Goal: Task Accomplishment & Management: Complete application form

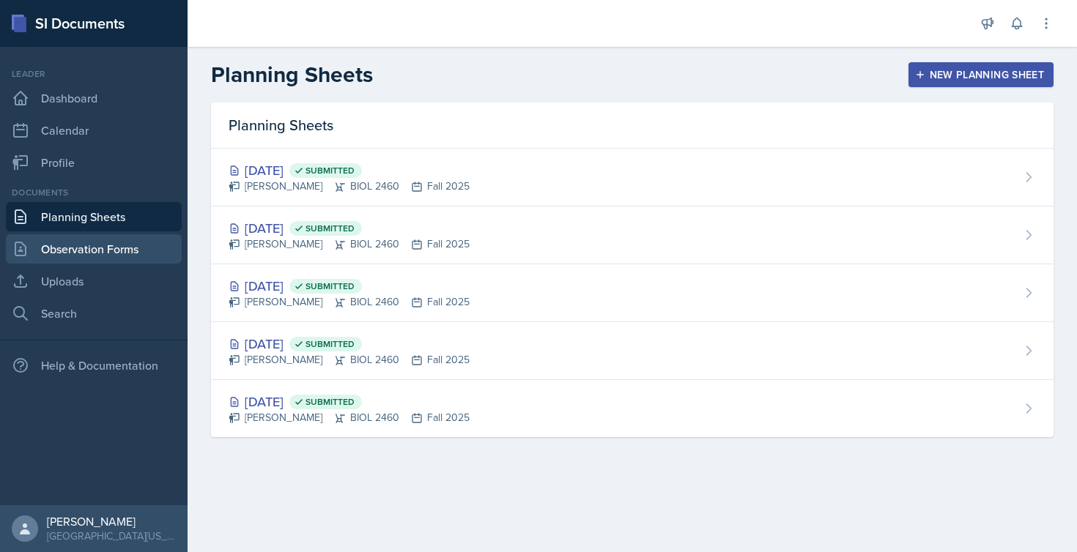
click at [160, 256] on link "Observation Forms" at bounding box center [94, 248] width 176 height 29
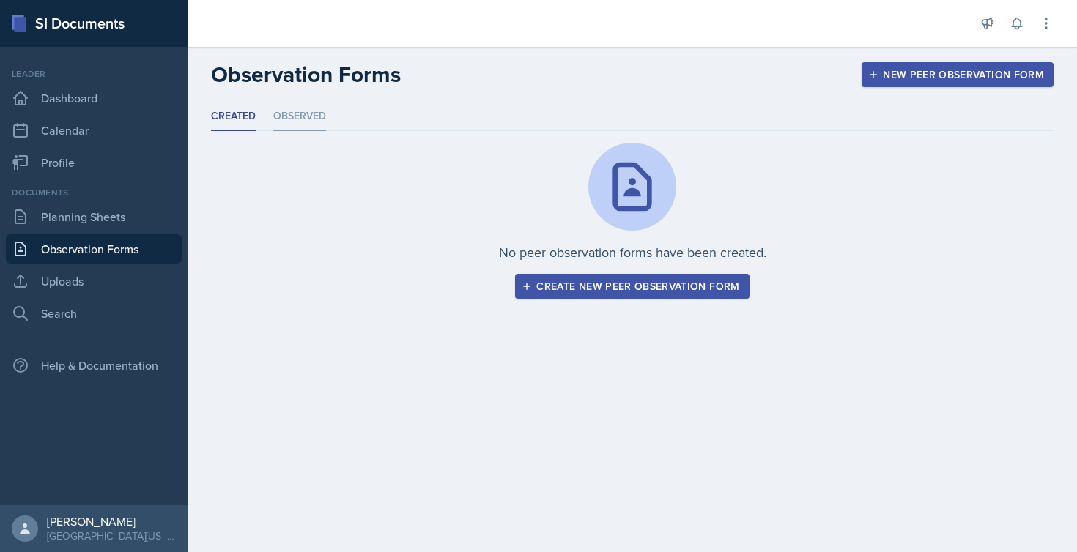
click at [309, 116] on li "Observed" at bounding box center [299, 117] width 53 height 29
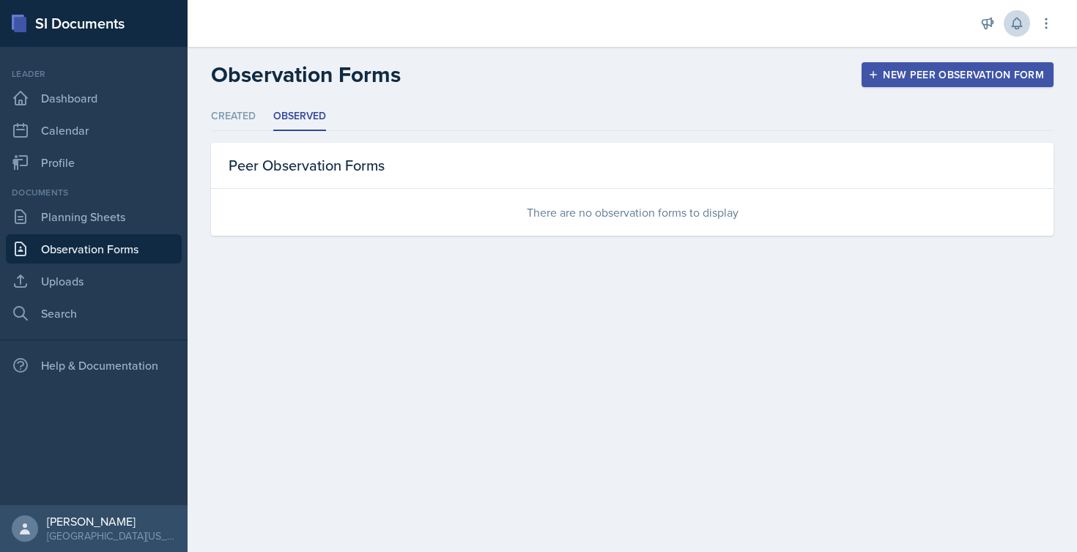
click at [1021, 21] on icon at bounding box center [1017, 23] width 15 height 15
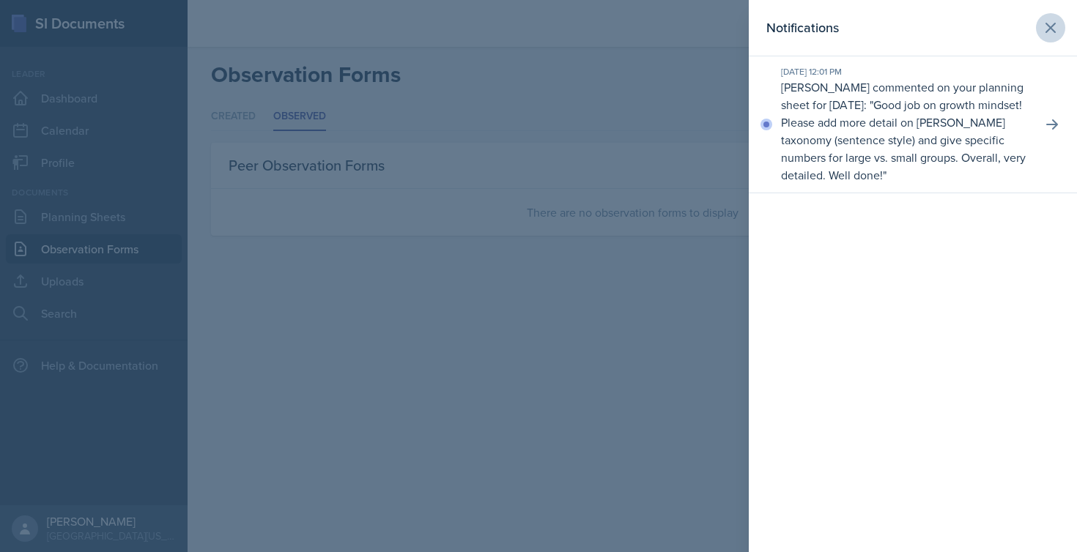
click at [1056, 28] on icon at bounding box center [1051, 28] width 18 height 18
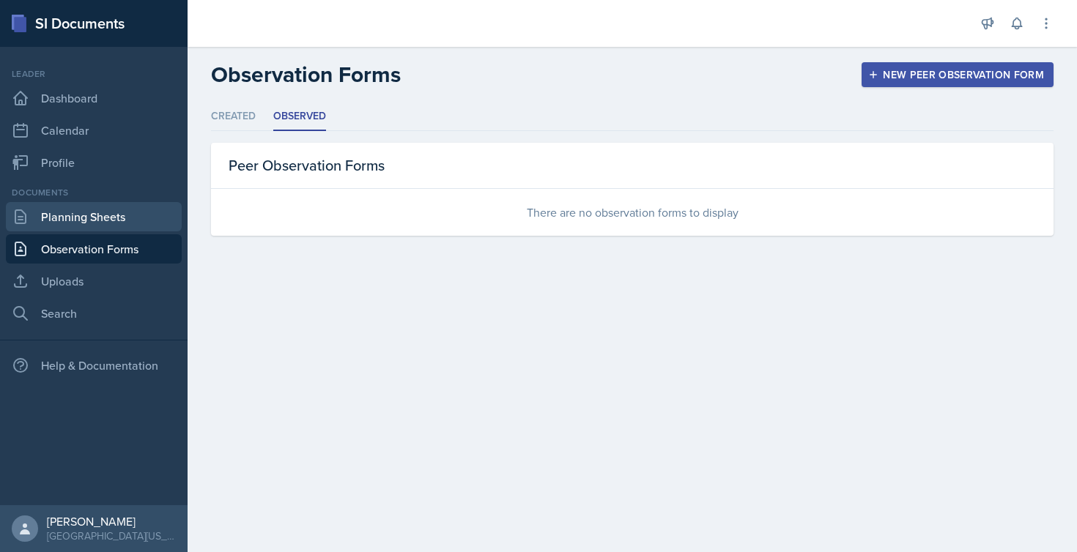
click at [114, 215] on link "Planning Sheets" at bounding box center [94, 216] width 176 height 29
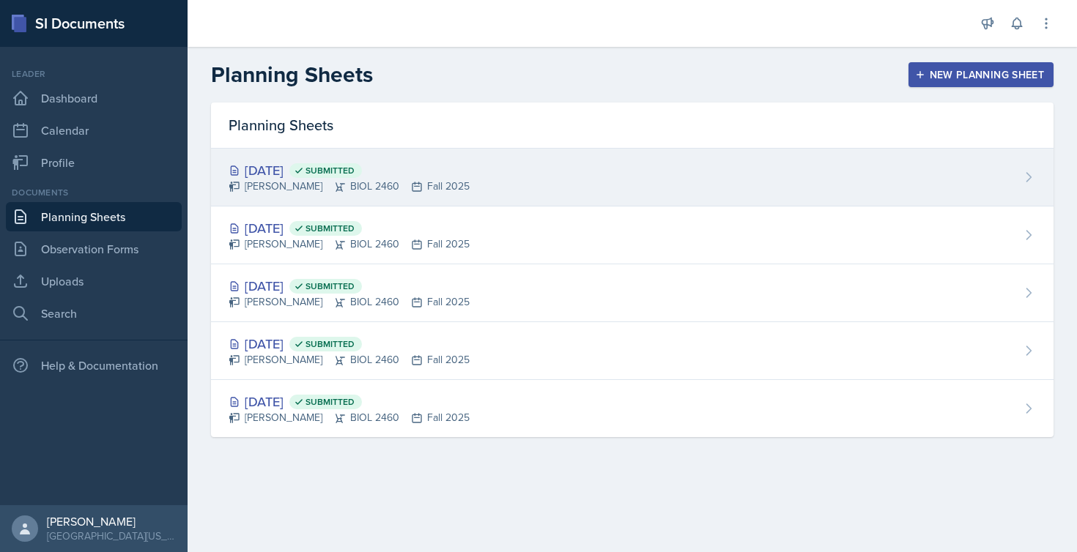
click at [293, 171] on div "[DATE] Submitted" at bounding box center [349, 170] width 241 height 20
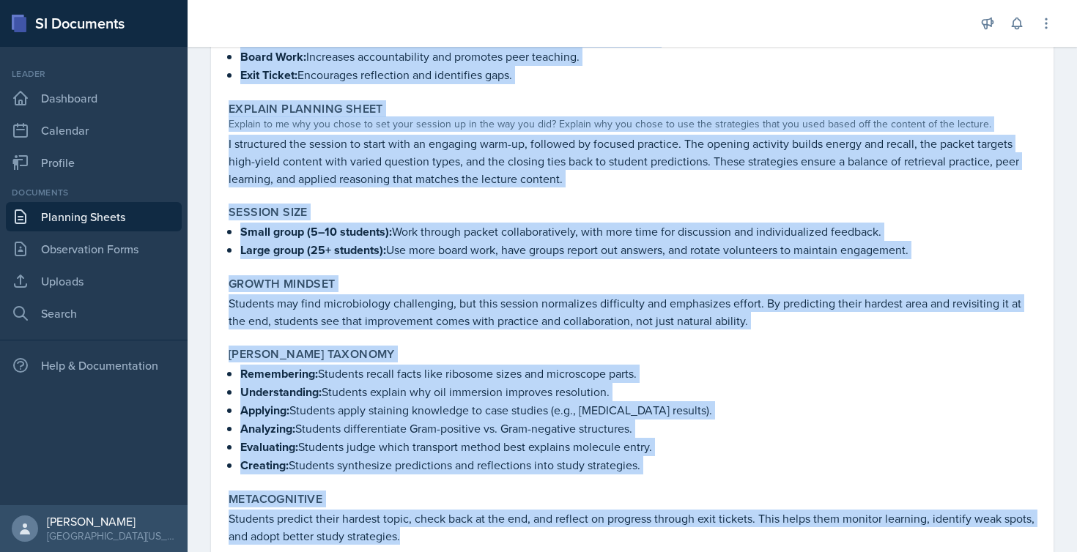
scroll to position [745, 0]
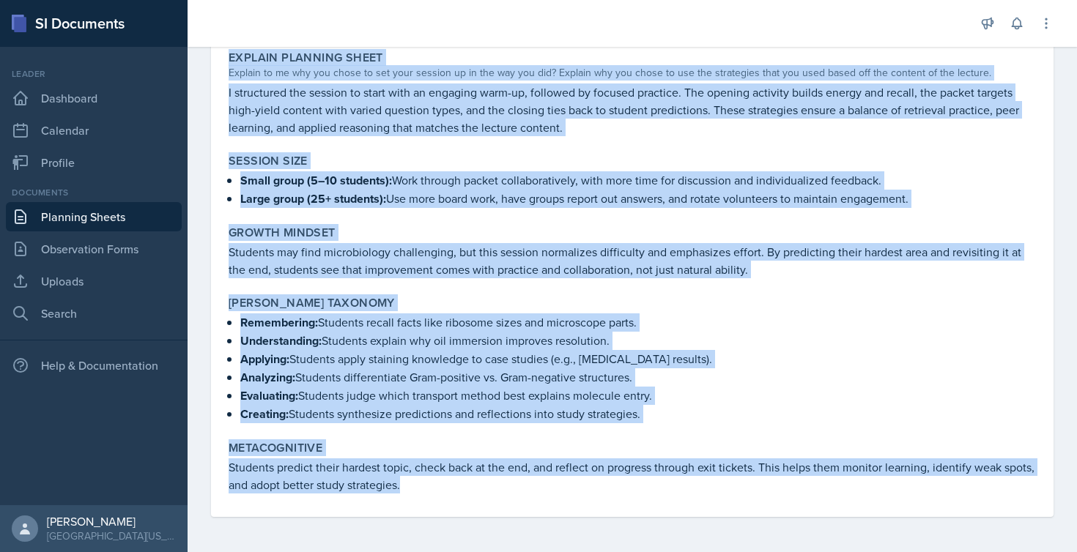
drag, startPoint x: 223, startPoint y: 196, endPoint x: 450, endPoint y: 492, distance: 373.1
copy div "Loremip Dolorsit ametc adipisci elit seddoeiusm temporinci, utlabore etdolorema…"
click at [269, 166] on label "Session Size" at bounding box center [268, 161] width 79 height 15
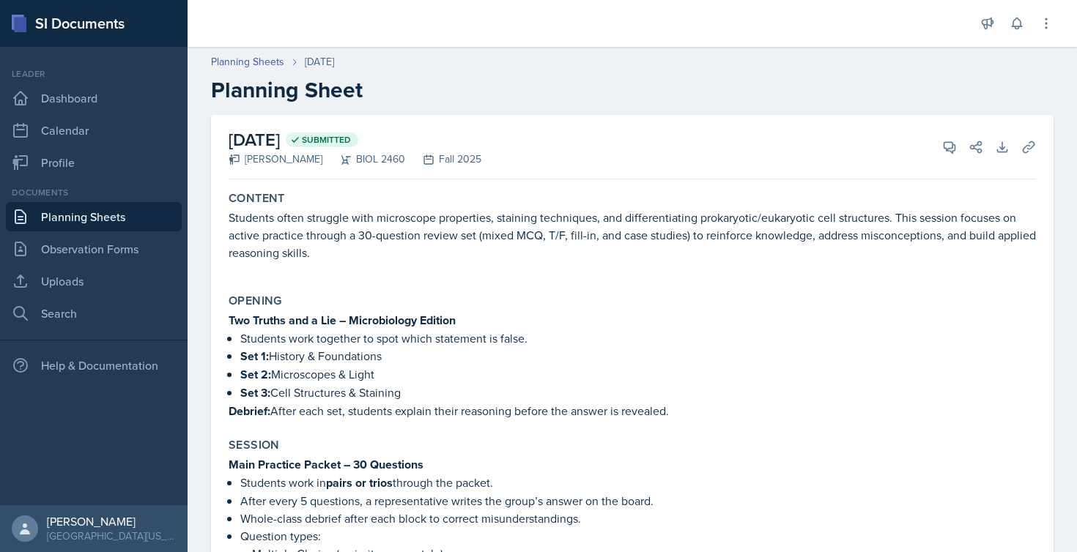
scroll to position [0, 0]
click at [229, 197] on label "Content" at bounding box center [257, 198] width 56 height 15
drag, startPoint x: 225, startPoint y: 196, endPoint x: 241, endPoint y: 221, distance: 29.1
click at [240, 219] on div "Content Students often struggle with microscope properties, staining techniques…" at bounding box center [632, 233] width 819 height 97
click at [1047, 26] on icon at bounding box center [1046, 23] width 15 height 15
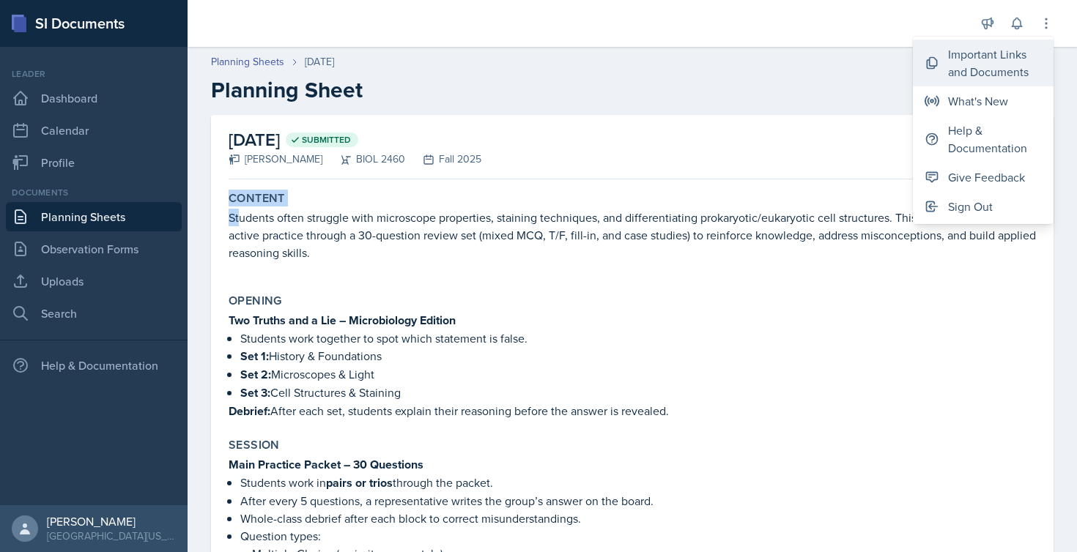
click at [1027, 64] on div "Important Links and Documents" at bounding box center [995, 62] width 94 height 35
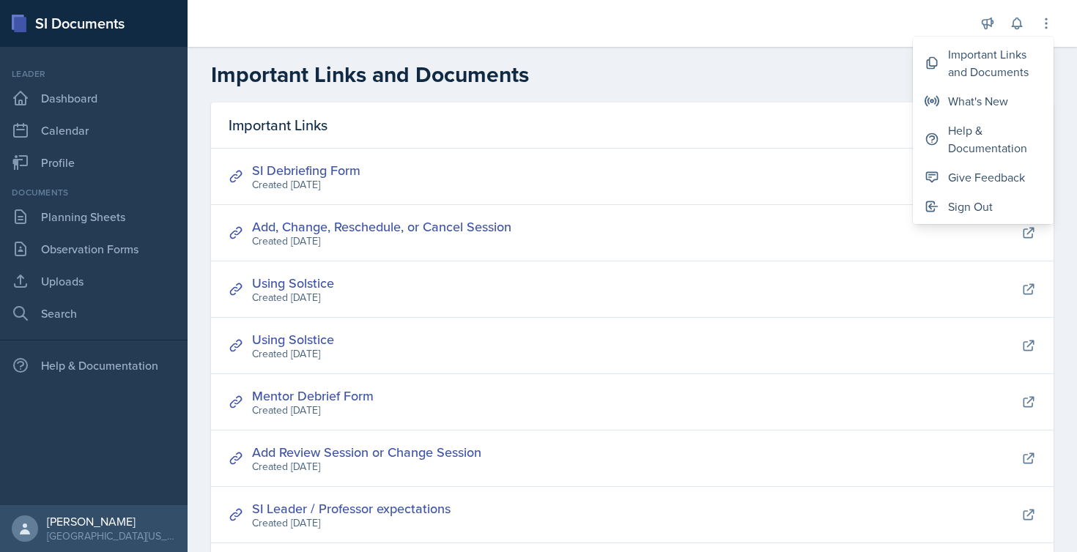
click at [754, 69] on h2 "Important Links and Documents" at bounding box center [632, 75] width 843 height 26
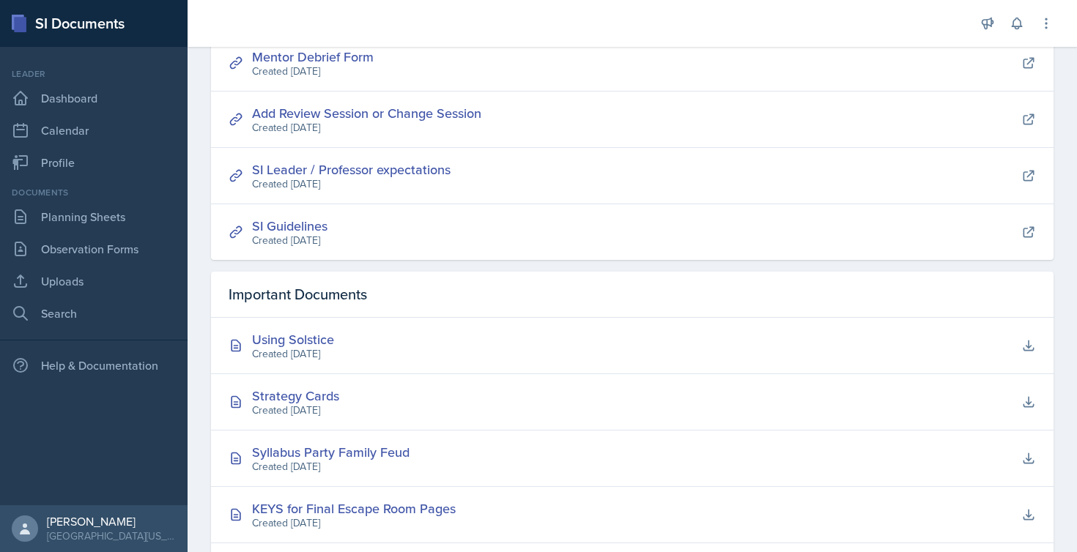
scroll to position [372, 0]
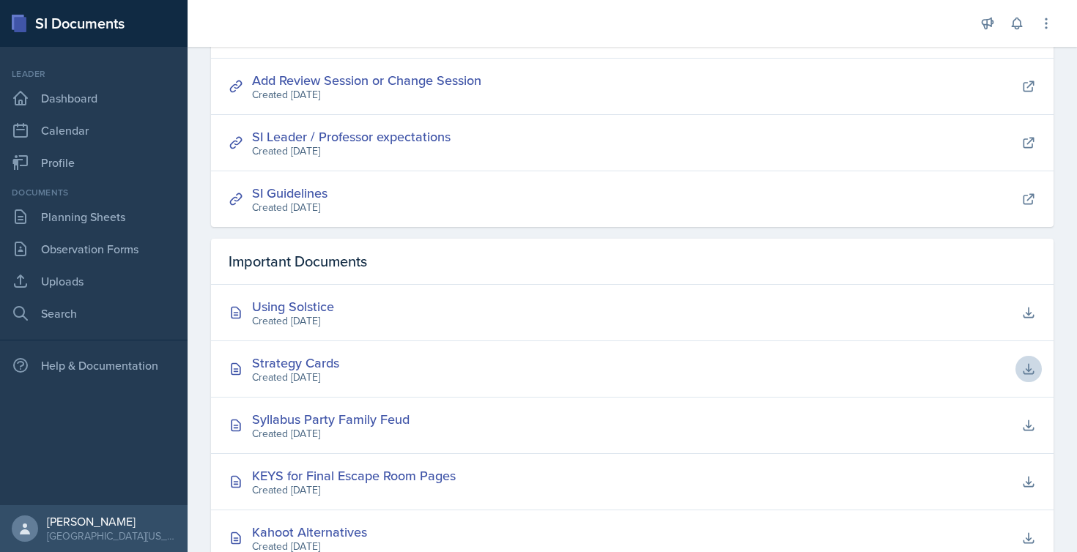
click at [1021, 367] on icon at bounding box center [1028, 369] width 15 height 15
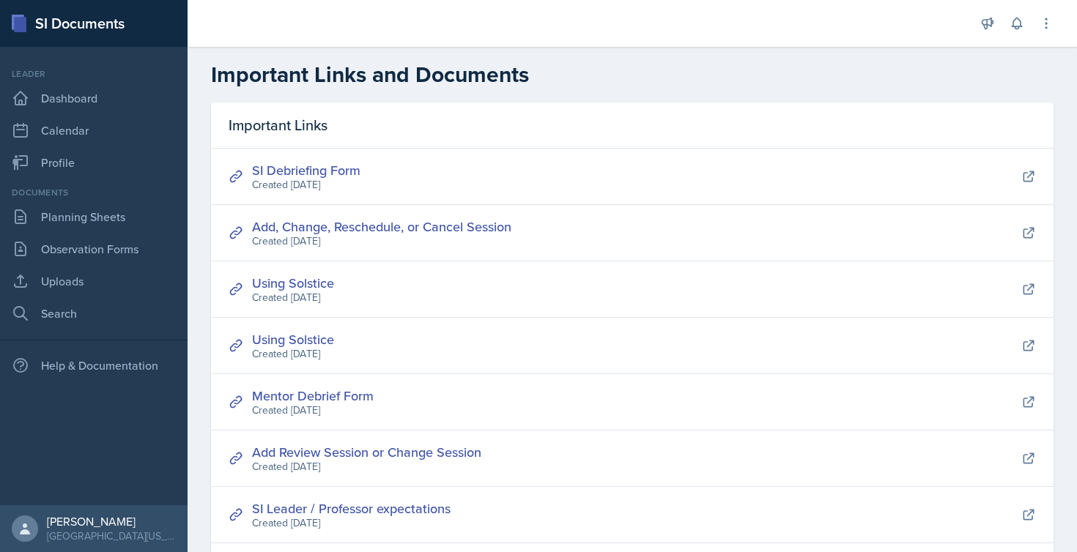
scroll to position [0, 0]
click at [90, 215] on link "Planning Sheets" at bounding box center [94, 216] width 176 height 29
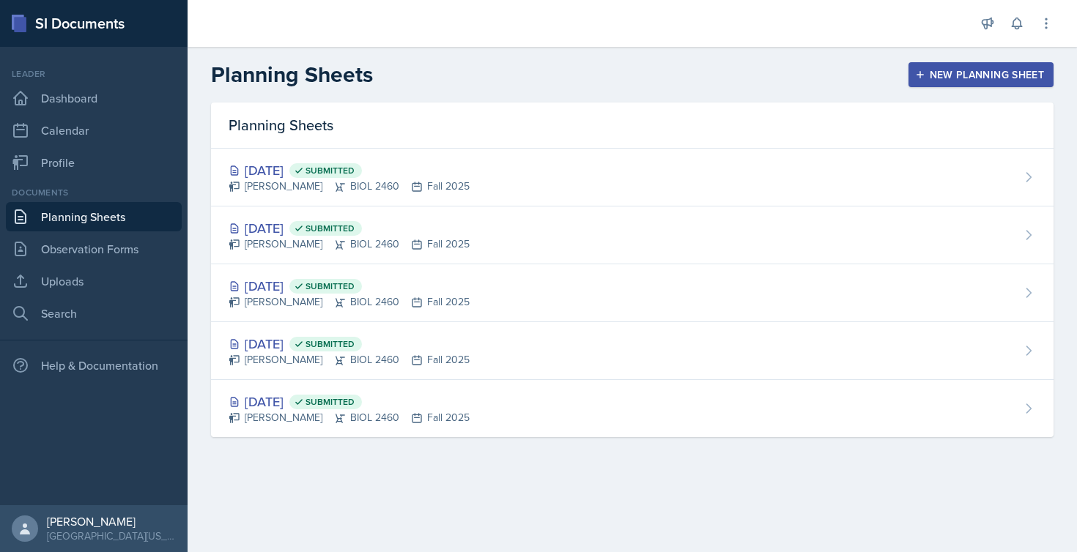
click at [950, 69] on div "New Planning Sheet" at bounding box center [981, 75] width 126 height 12
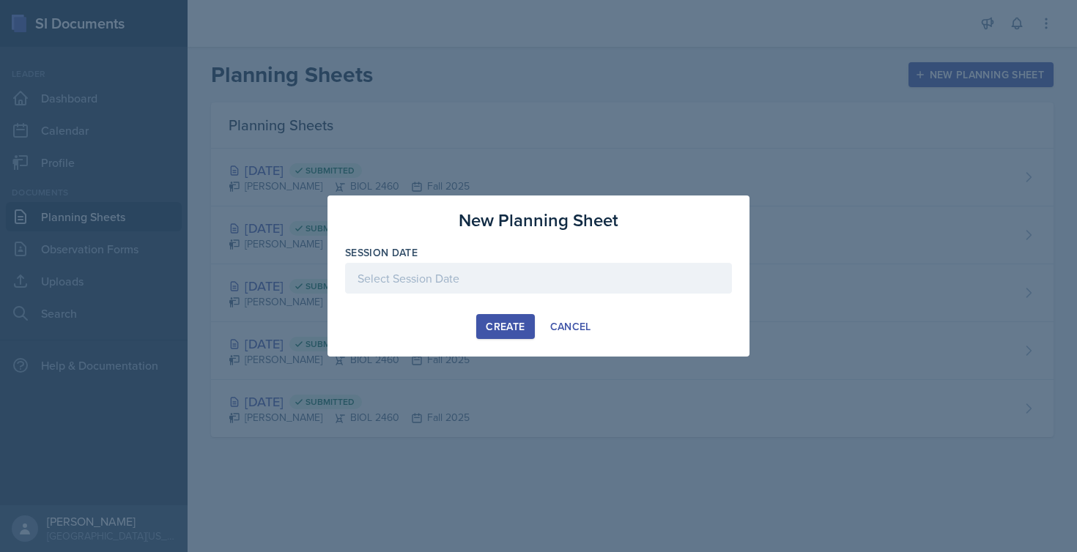
click at [512, 321] on div "Create" at bounding box center [505, 327] width 39 height 12
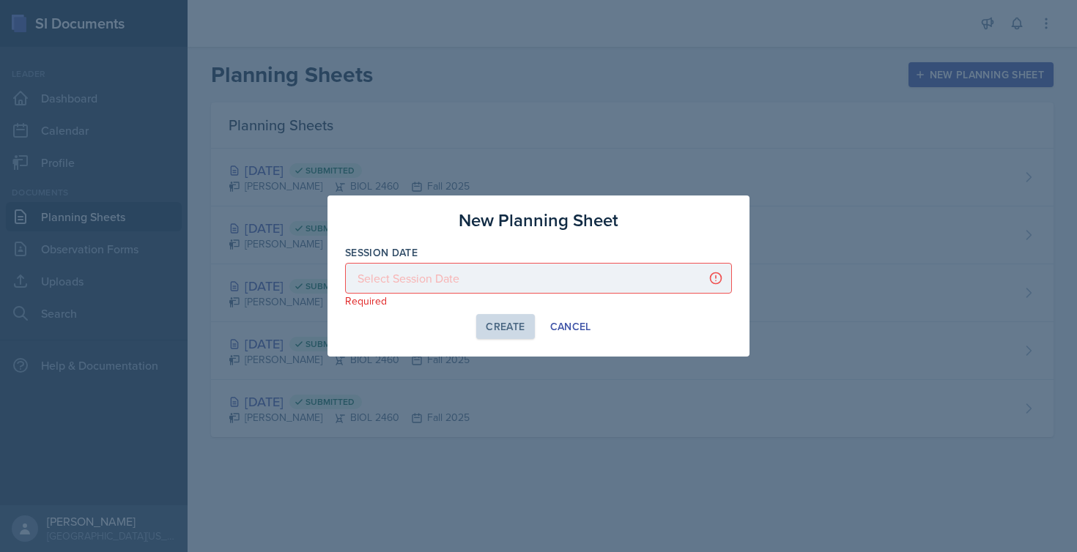
click at [481, 279] on div at bounding box center [538, 278] width 387 height 31
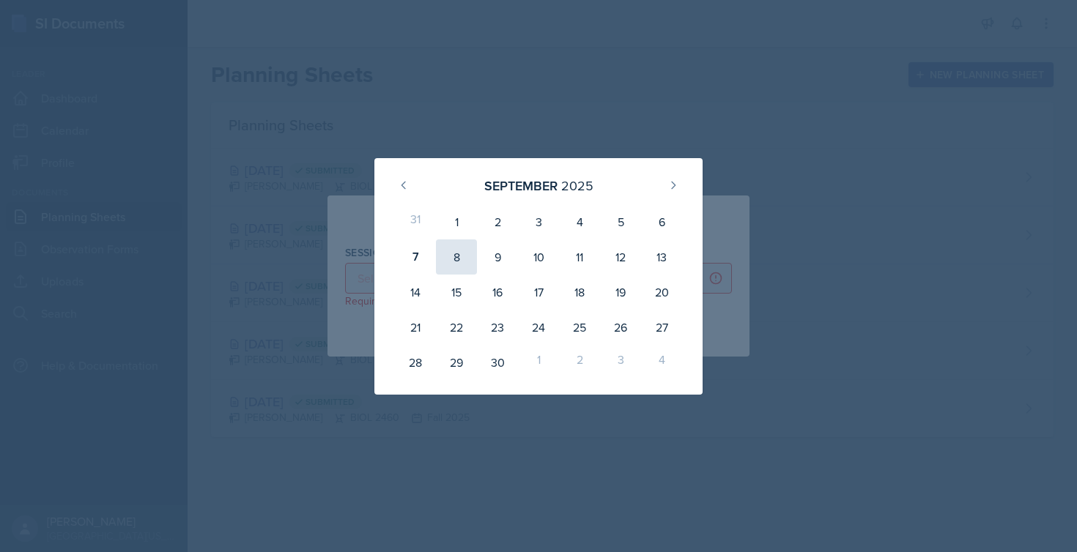
click at [449, 262] on div "8" at bounding box center [456, 257] width 41 height 35
type input "[DATE]"
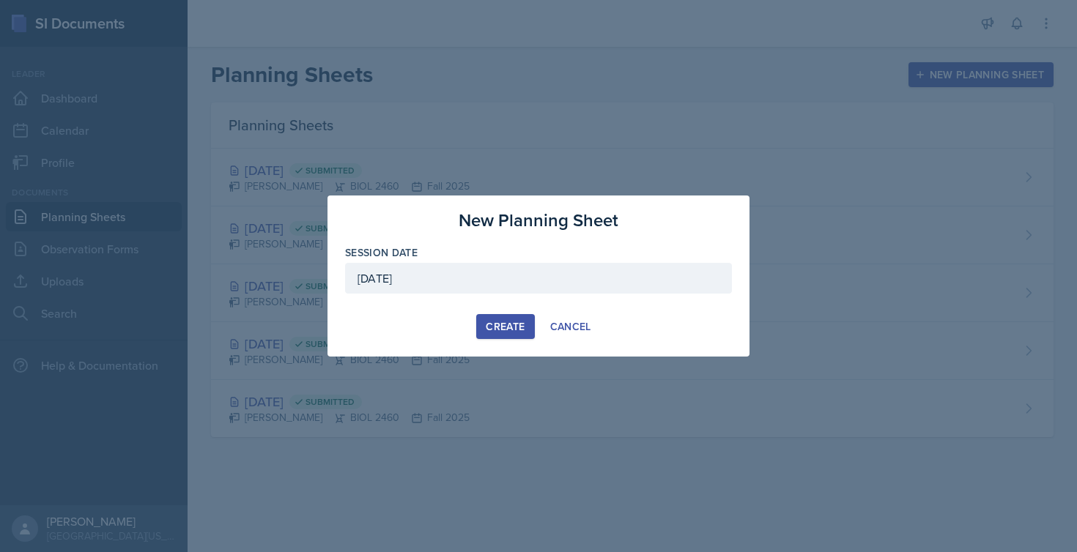
click at [486, 322] on div "Create" at bounding box center [505, 327] width 39 height 12
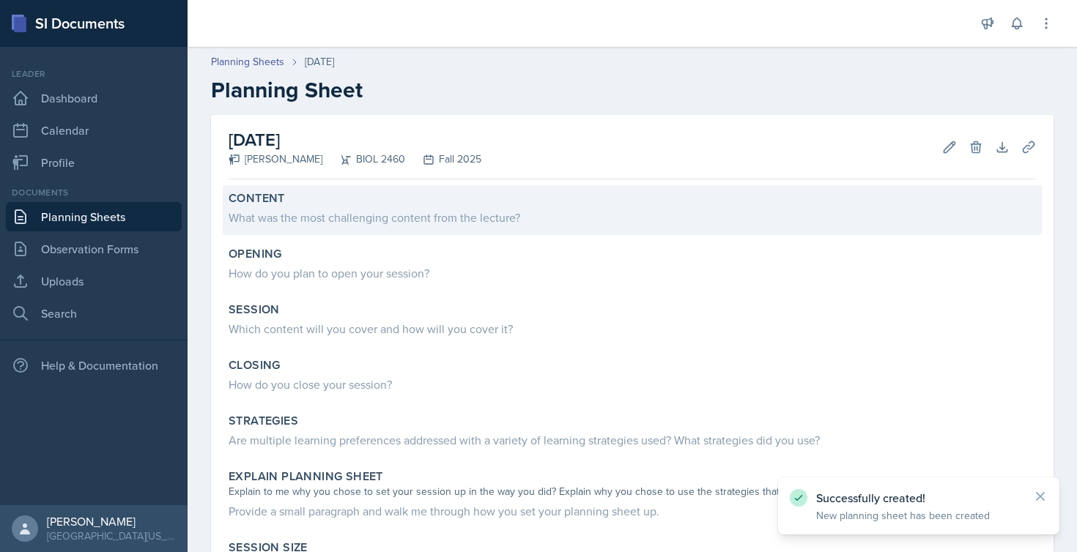
click at [325, 214] on div "What was the most challenging content from the lecture?" at bounding box center [632, 218] width 807 height 18
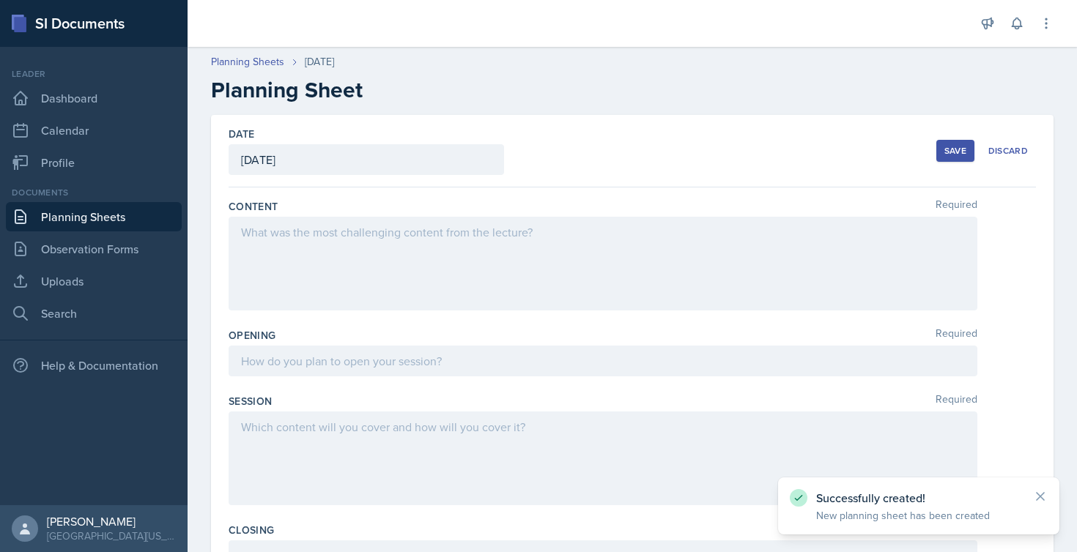
click at [295, 249] on div at bounding box center [603, 264] width 749 height 94
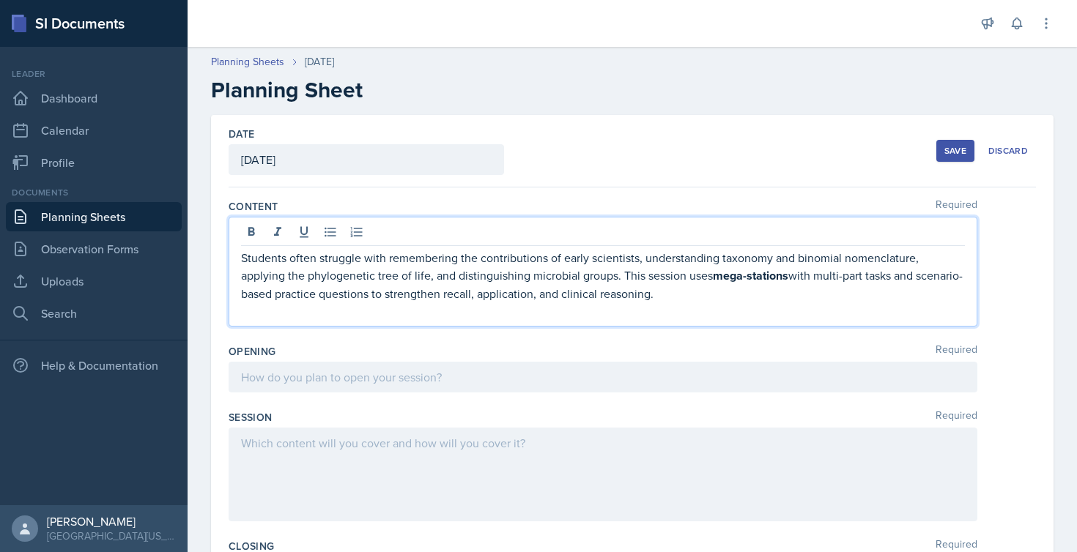
click at [303, 450] on div at bounding box center [603, 475] width 749 height 94
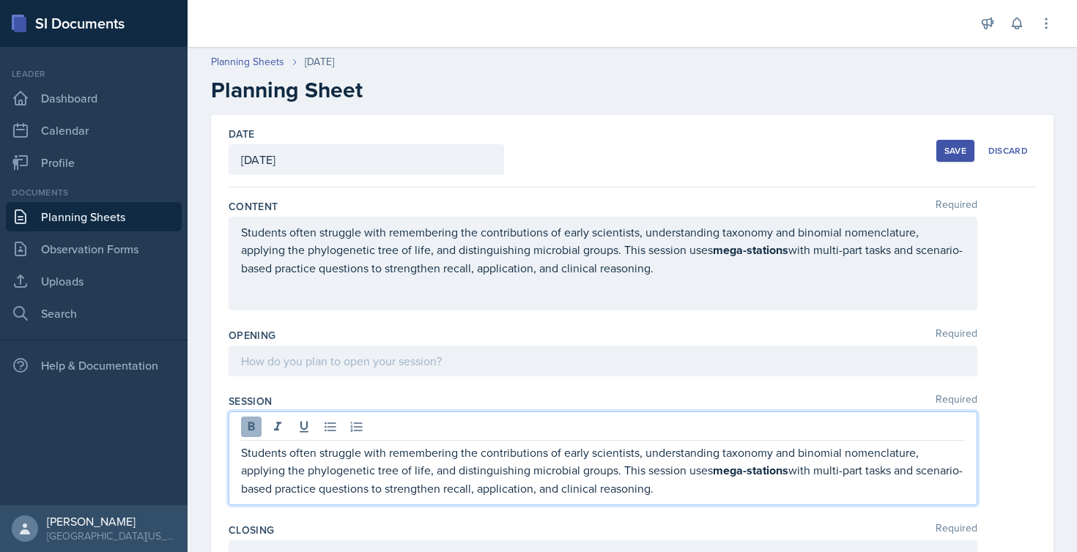
drag, startPoint x: 714, startPoint y: 492, endPoint x: 245, endPoint y: 435, distance: 473.0
click at [245, 435] on div "Students often struggle with remembering the contributions of early scientists,…" at bounding box center [603, 459] width 749 height 94
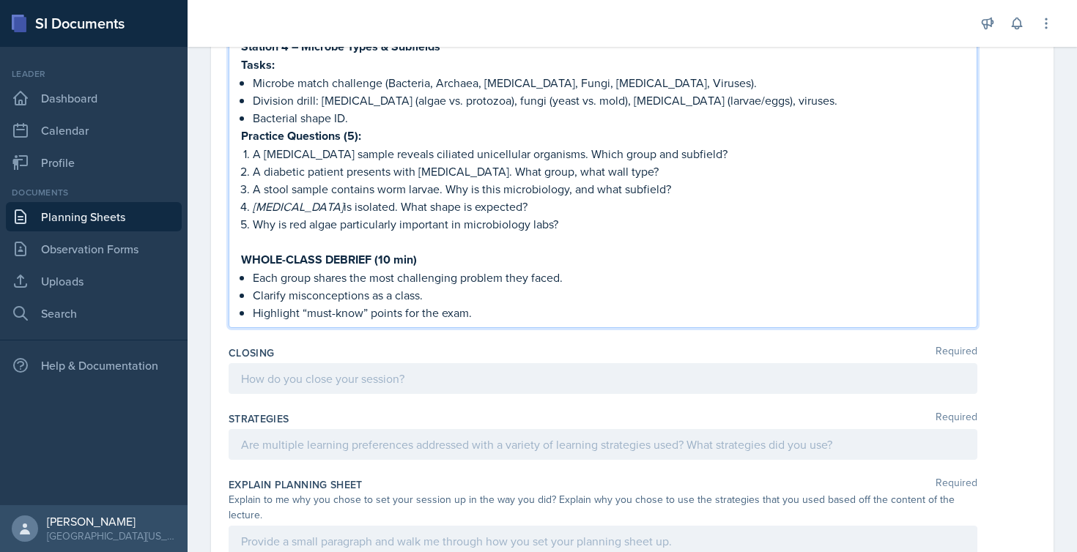
scroll to position [1035, 0]
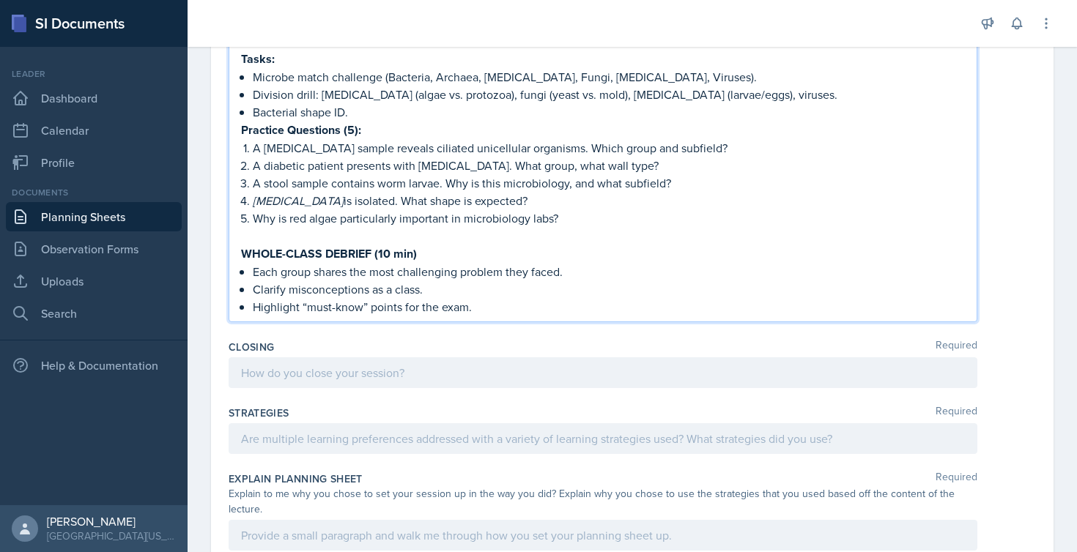
click at [330, 444] on div at bounding box center [603, 438] width 749 height 31
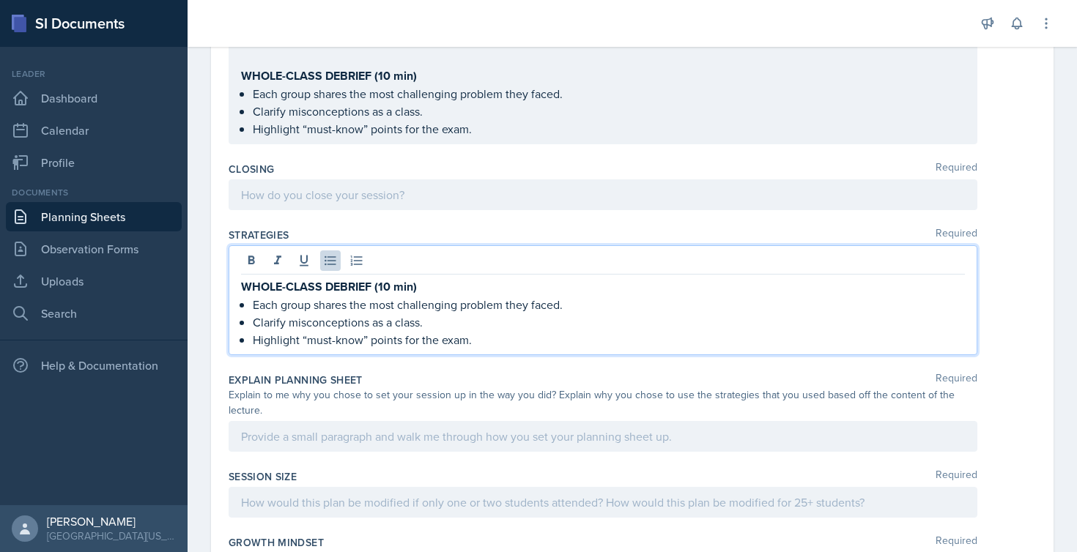
scroll to position [1204, 0]
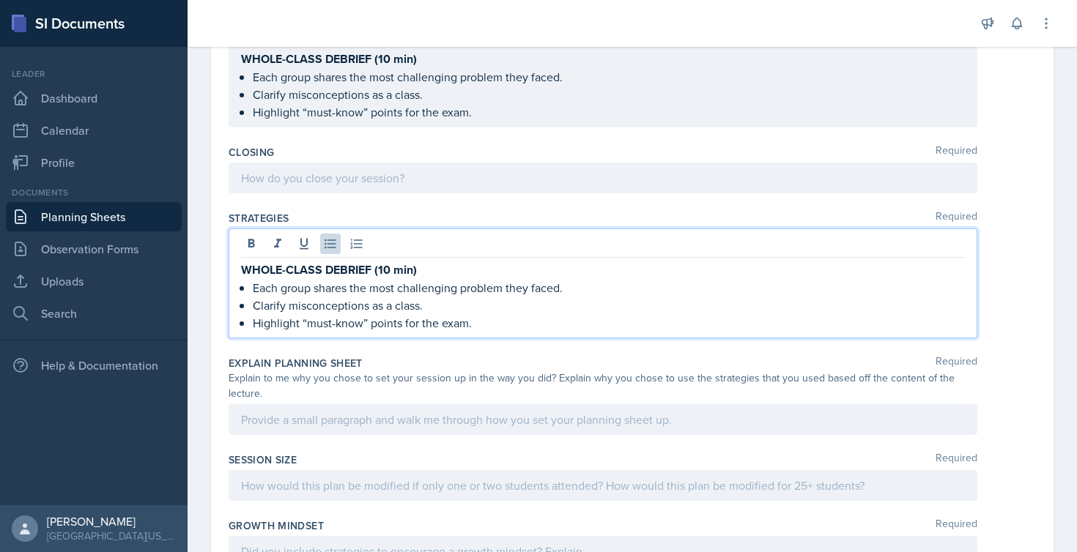
click at [274, 418] on div at bounding box center [603, 419] width 749 height 31
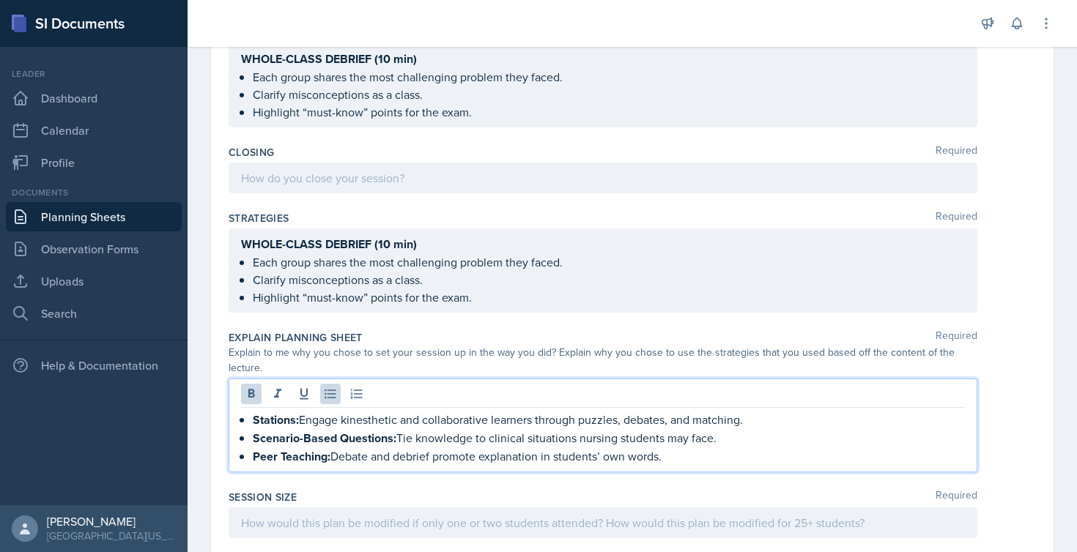
drag, startPoint x: 690, startPoint y: 454, endPoint x: 217, endPoint y: 406, distance: 475.8
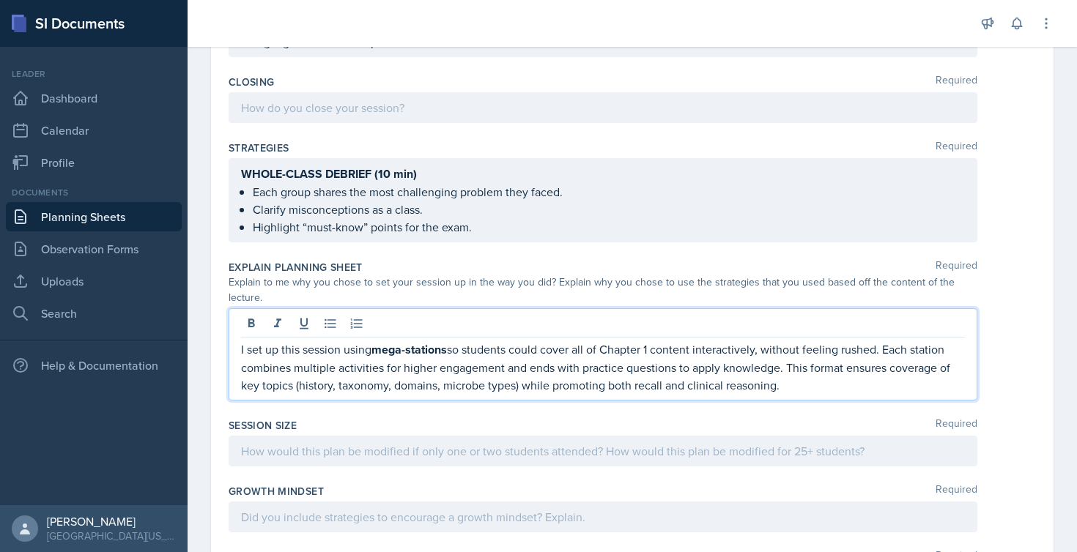
scroll to position [1335, 0]
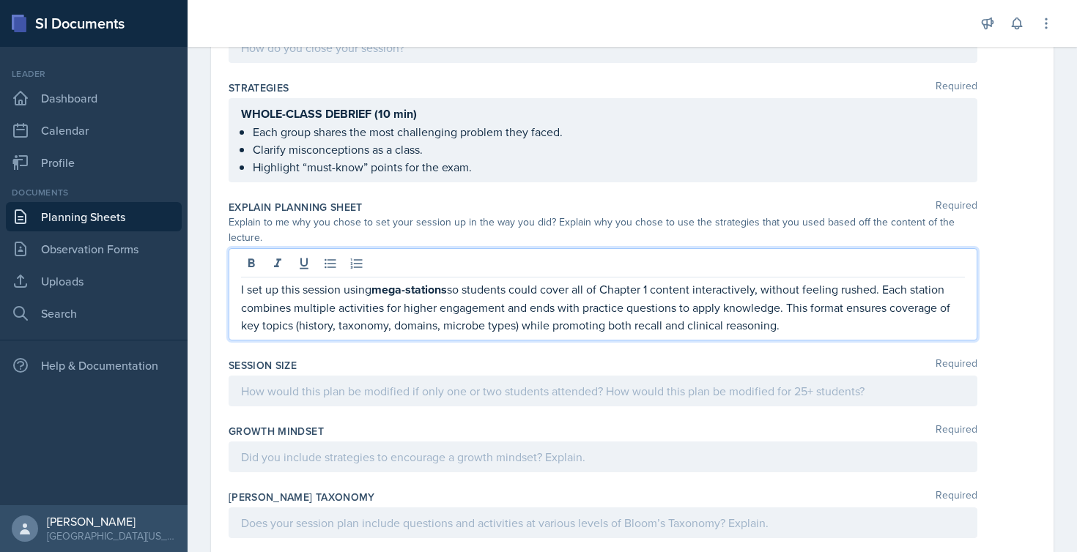
click at [298, 393] on div at bounding box center [603, 391] width 749 height 31
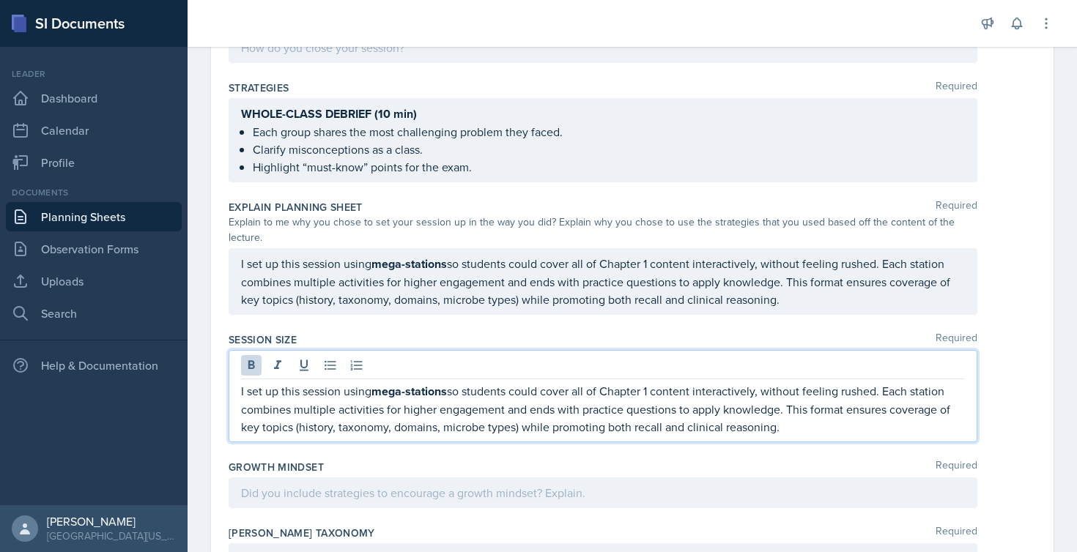
drag, startPoint x: 803, startPoint y: 431, endPoint x: 211, endPoint y: 377, distance: 594.4
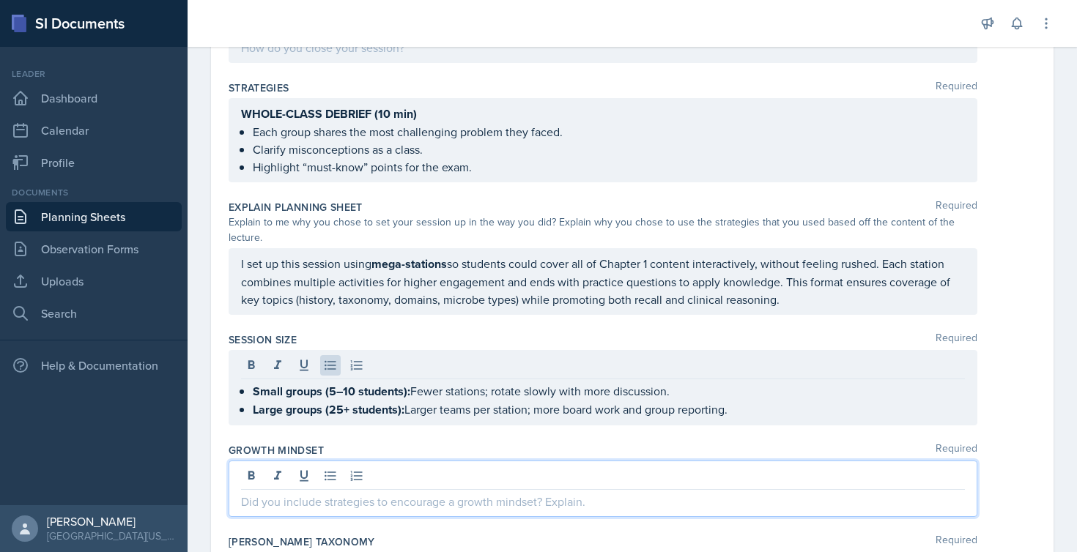
click at [272, 483] on div at bounding box center [603, 489] width 749 height 56
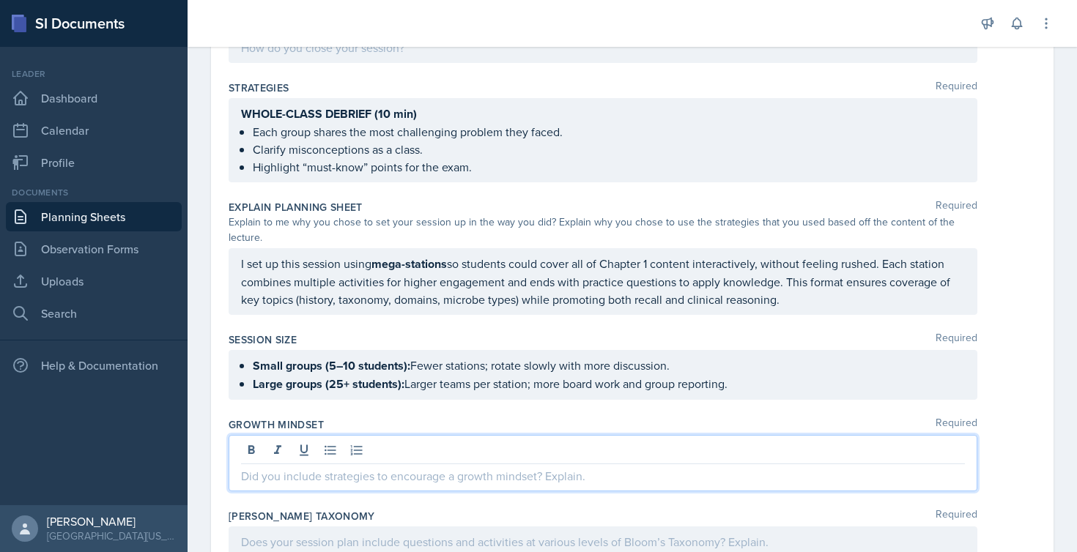
click at [281, 483] on p at bounding box center [603, 476] width 724 height 18
paste div
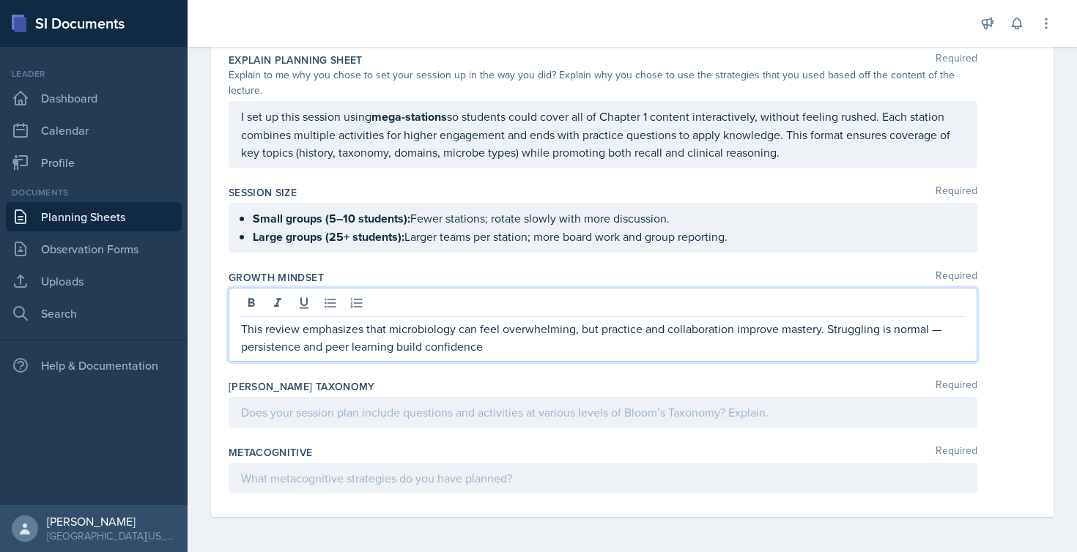
scroll to position [1482, 0]
click at [310, 410] on div at bounding box center [603, 412] width 749 height 31
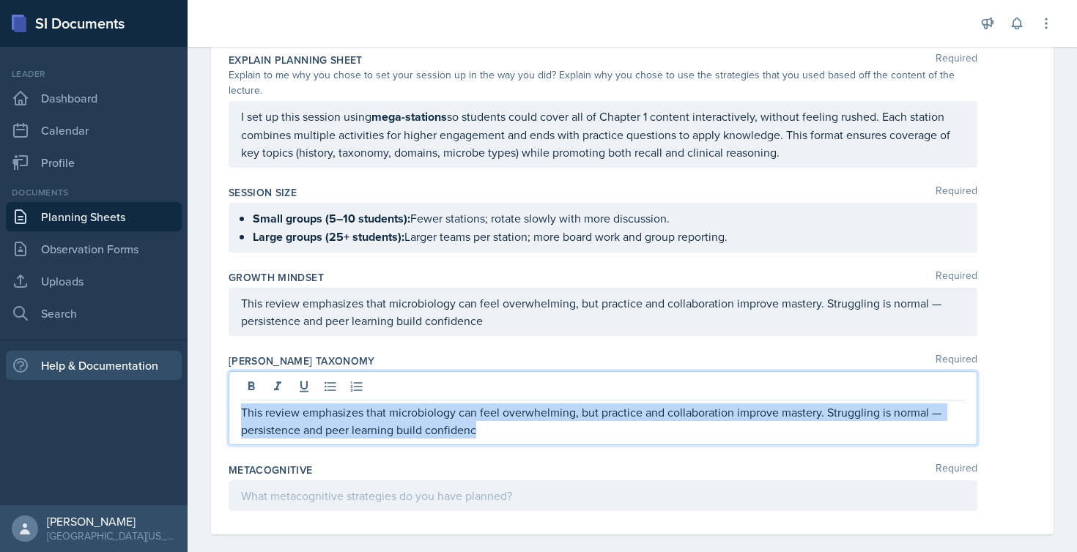
drag, startPoint x: 506, startPoint y: 432, endPoint x: 144, endPoint y: 364, distance: 367.6
click at [144, 364] on div "SI Documents Leader Dashboard Calendar Profile Documents Planning Sheets Observ…" at bounding box center [538, 276] width 1077 height 552
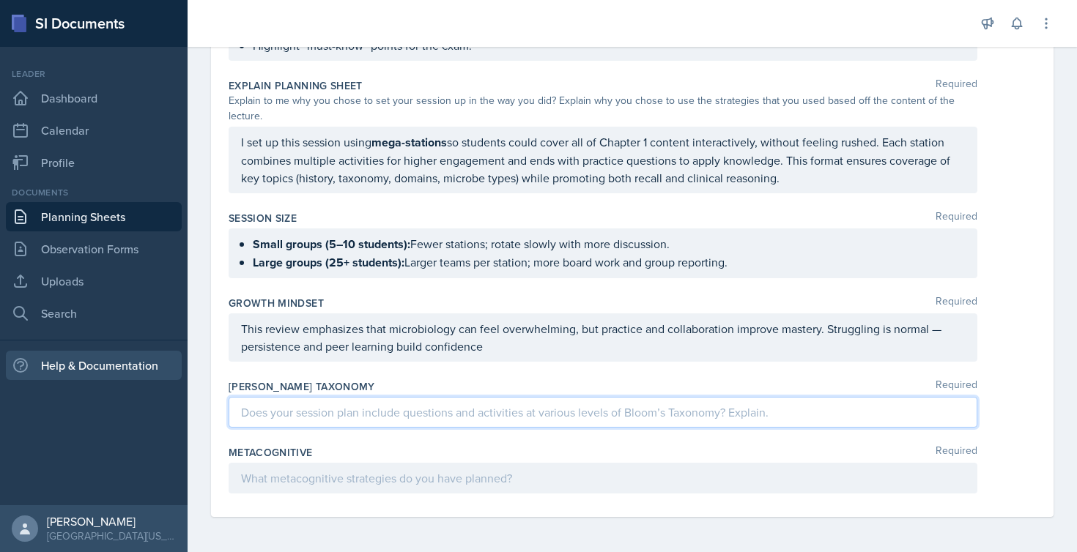
scroll to position [1457, 0]
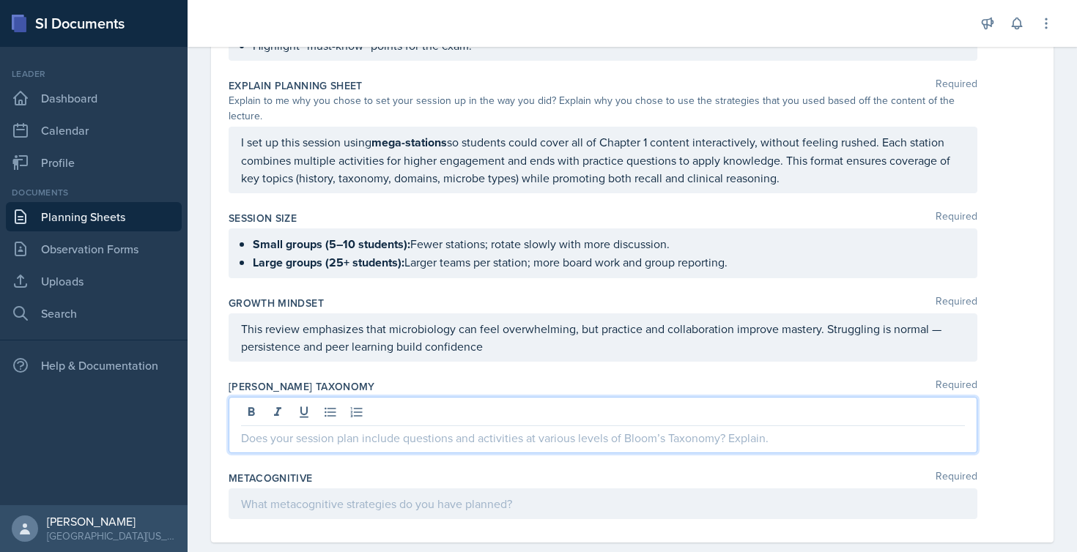
click at [484, 440] on p at bounding box center [603, 438] width 724 height 18
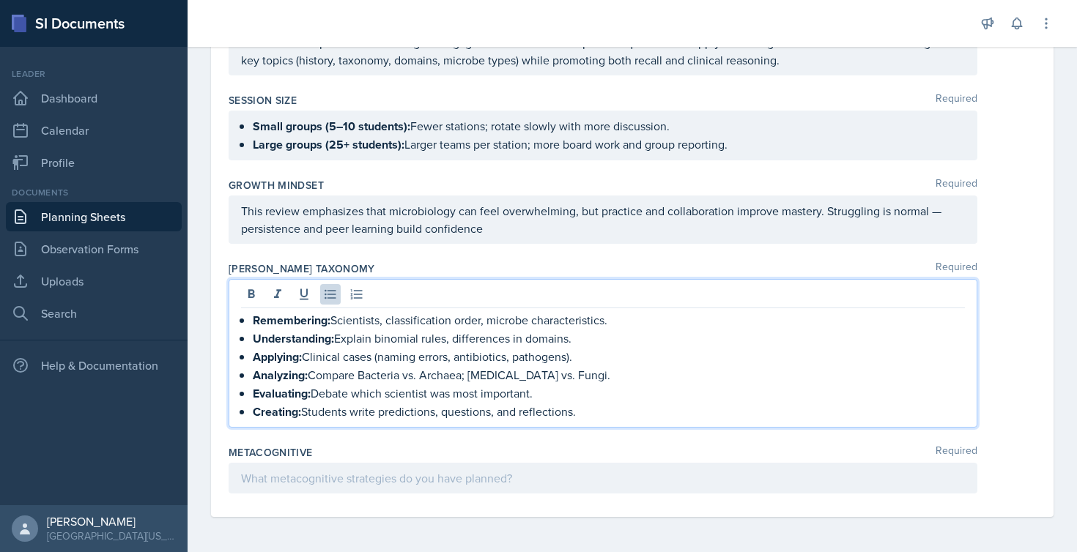
scroll to position [1574, 0]
click at [327, 480] on div at bounding box center [603, 478] width 749 height 31
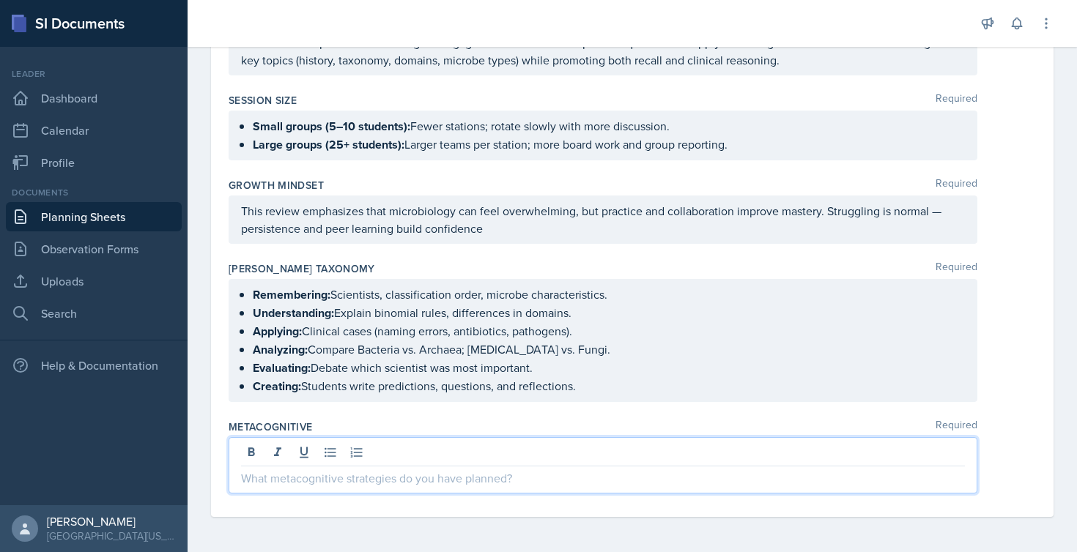
click at [590, 477] on p at bounding box center [603, 479] width 724 height 18
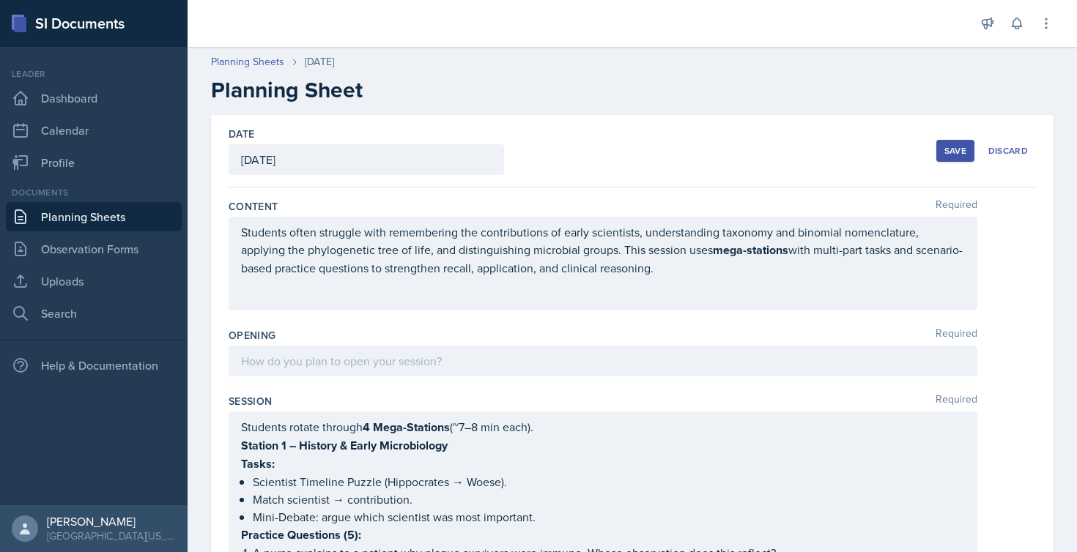
scroll to position [0, 0]
click at [270, 365] on div at bounding box center [603, 361] width 749 height 31
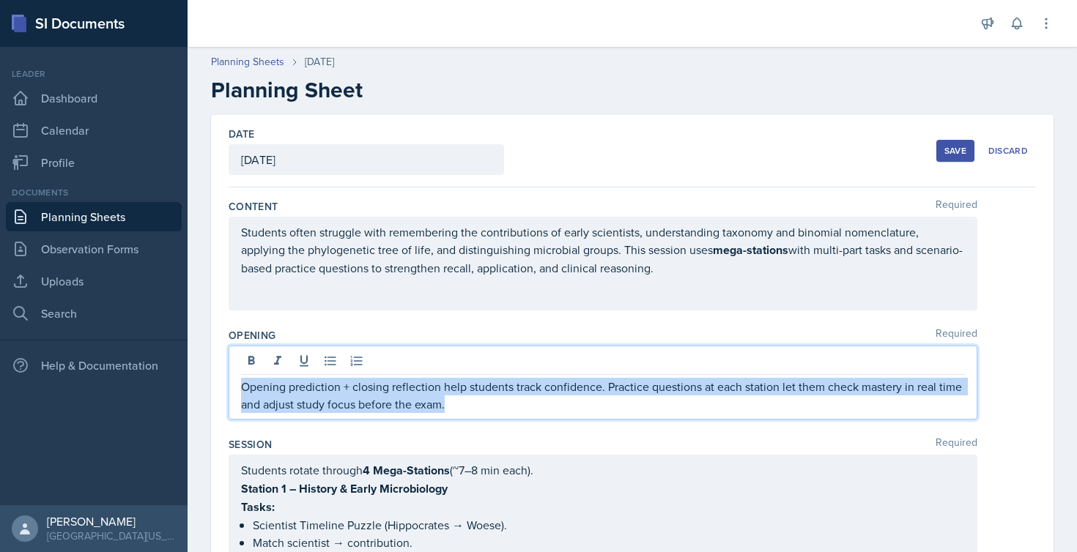
drag, startPoint x: 491, startPoint y: 407, endPoint x: 204, endPoint y: 380, distance: 288.5
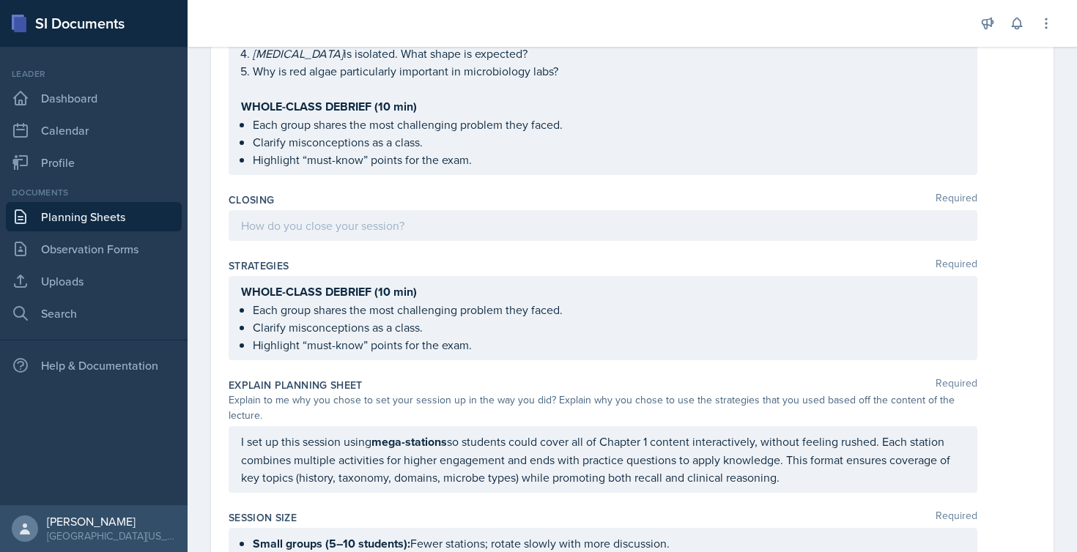
scroll to position [1276, 0]
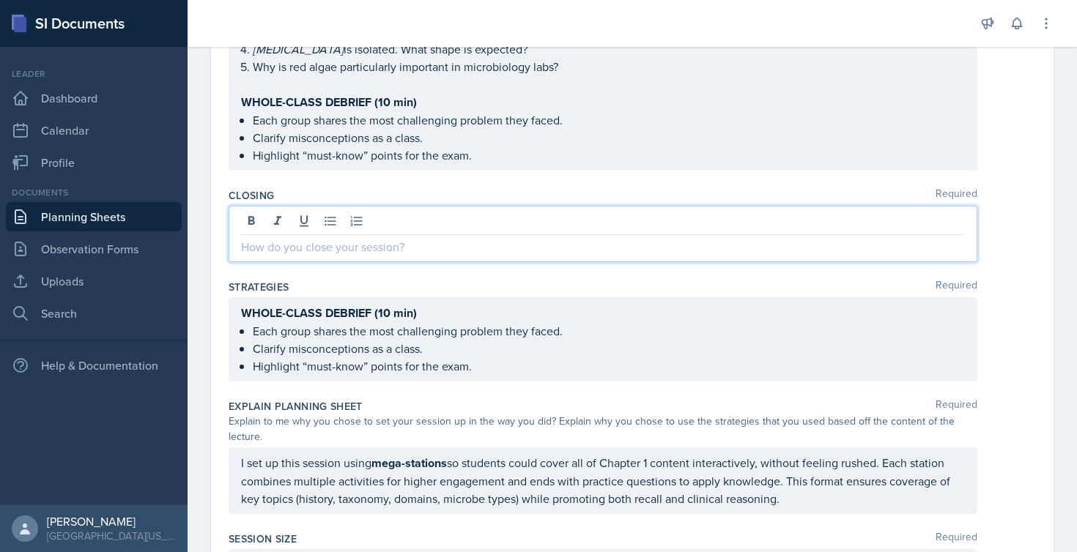
click at [442, 207] on div at bounding box center [603, 234] width 749 height 56
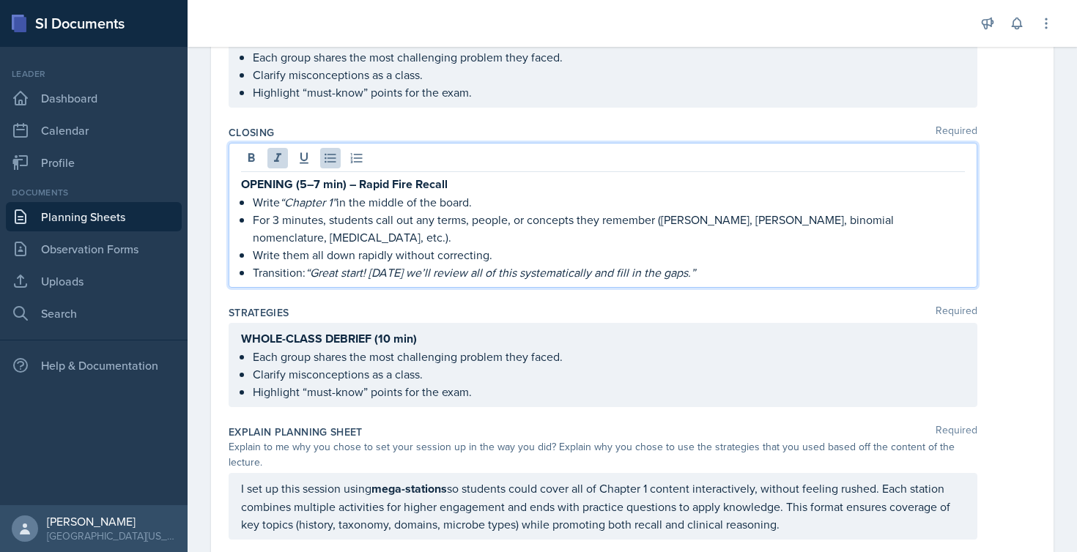
scroll to position [1309, 0]
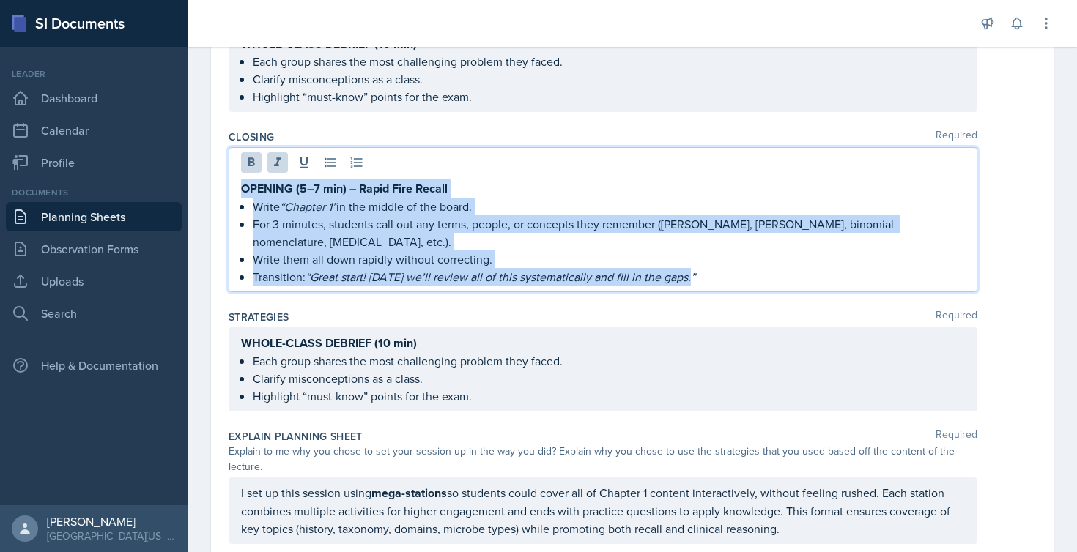
drag, startPoint x: 713, startPoint y: 239, endPoint x: 193, endPoint y: 127, distance: 532.0
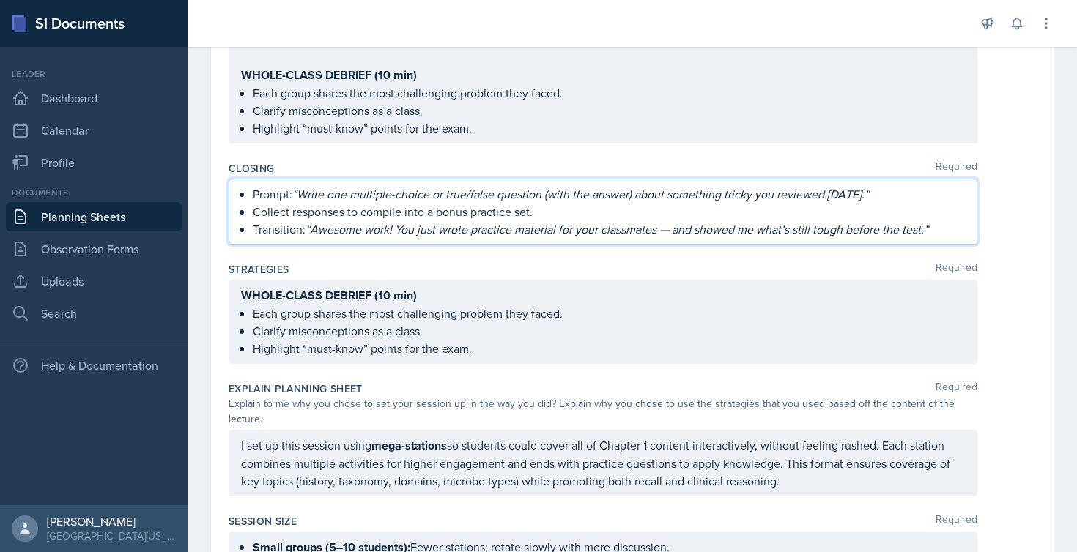
scroll to position [1274, 0]
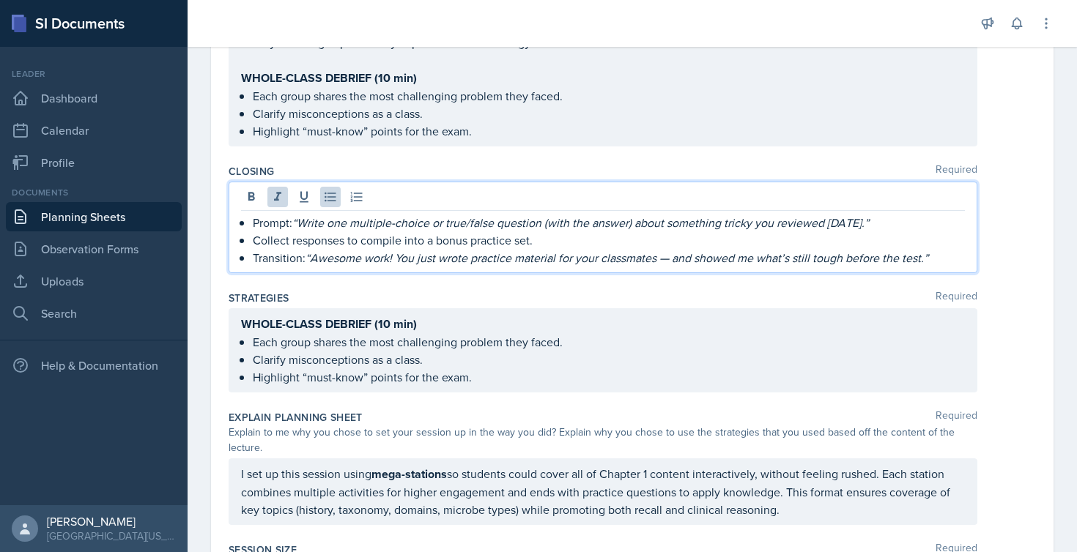
click at [254, 214] on p "Prompt: “Write one multiple-choice or true/false question (with the answer) abo…" at bounding box center [609, 223] width 712 height 18
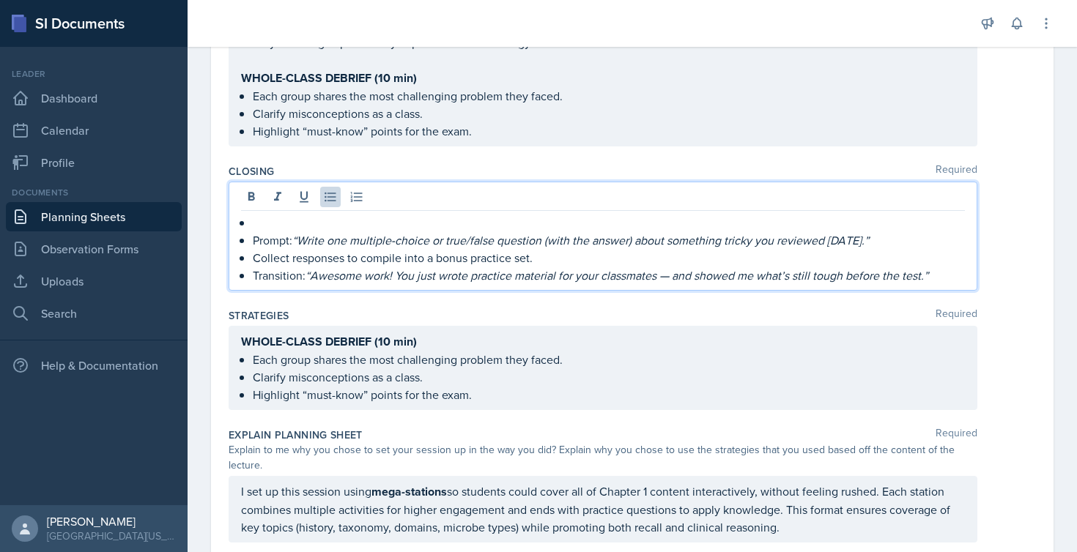
click at [257, 214] on p at bounding box center [609, 223] width 712 height 18
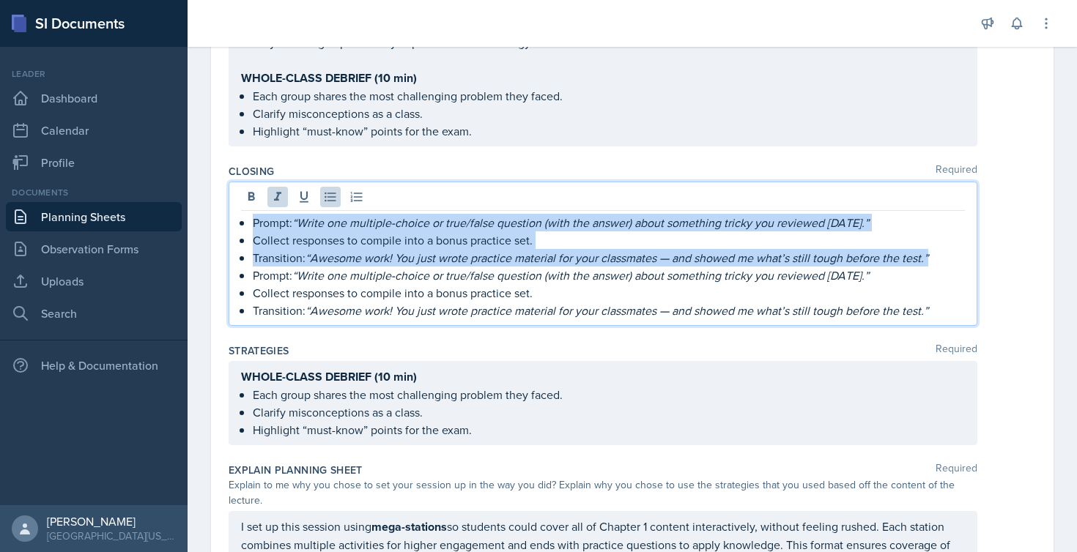
drag, startPoint x: 947, startPoint y: 242, endPoint x: 209, endPoint y: 207, distance: 739.4
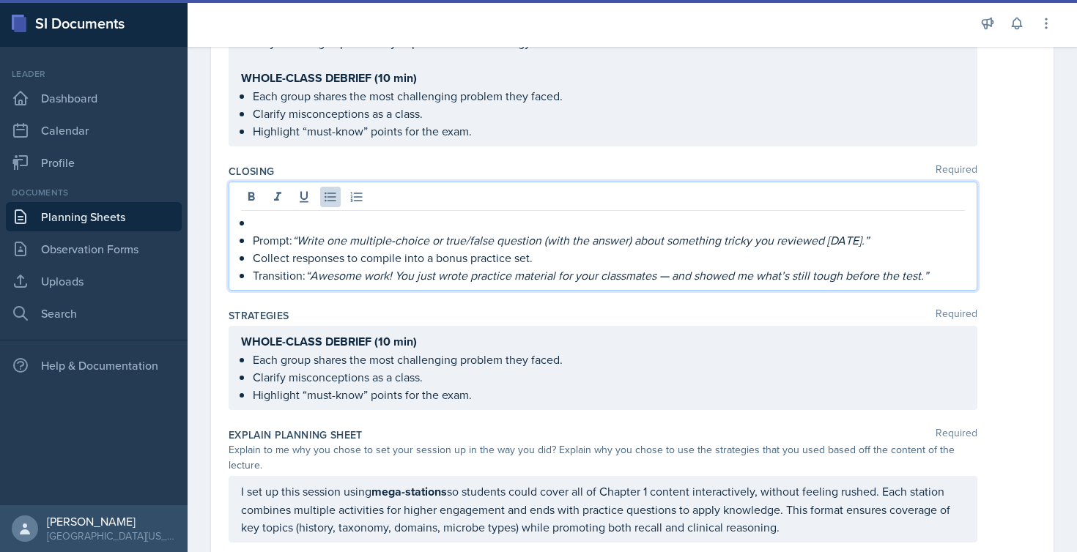
click at [252, 214] on div "Prompt: “Write one multiple-choice or true/false question (with the answer) abo…" at bounding box center [603, 249] width 724 height 70
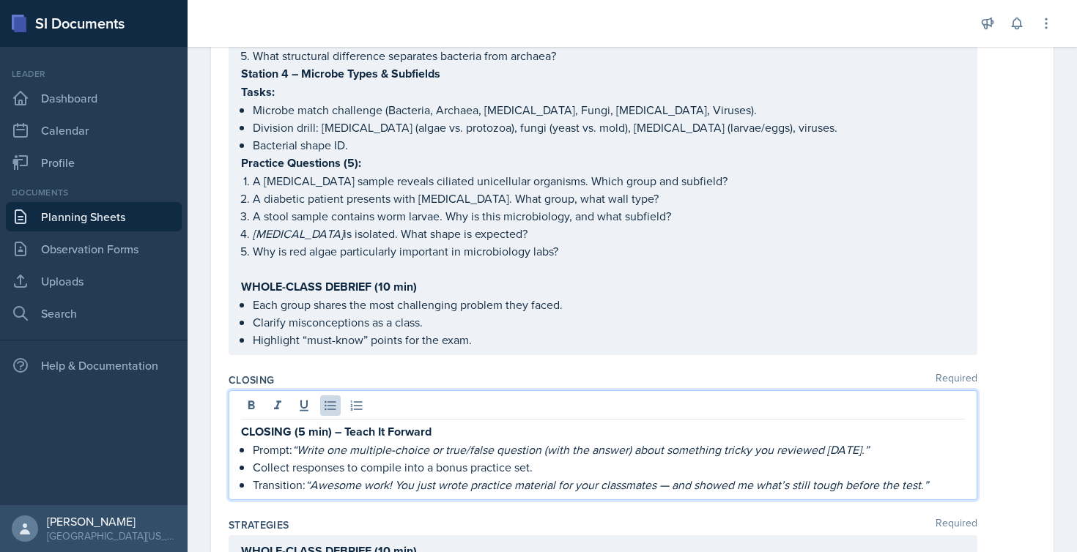
scroll to position [1066, 0]
